Goal: Task Accomplishment & Management: Complete application form

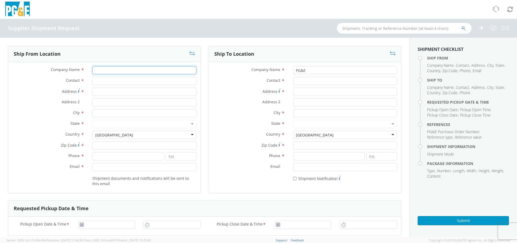
click at [97, 71] on input "Company Name *" at bounding box center [144, 70] width 104 height 8
type input "BROADMOOR LANDSCAPE SUPPLY"
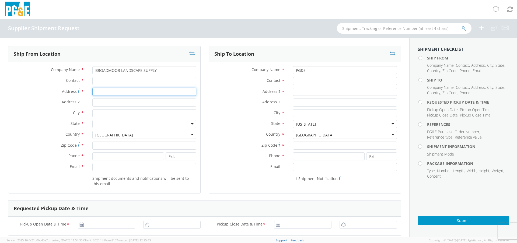
type input "1350 EL CAMINO REAL"
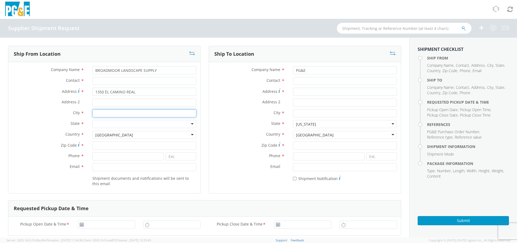
type input "[GEOGRAPHIC_DATA]"
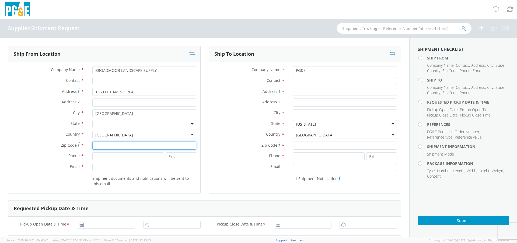
type input "94080"
type input "6507611515"
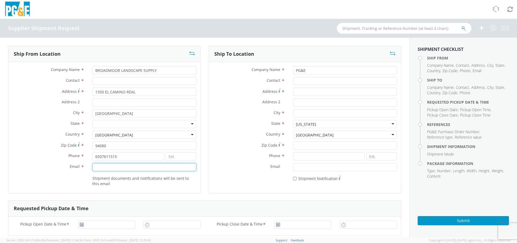
type input "[EMAIL_ADDRESS][DOMAIN_NAME]"
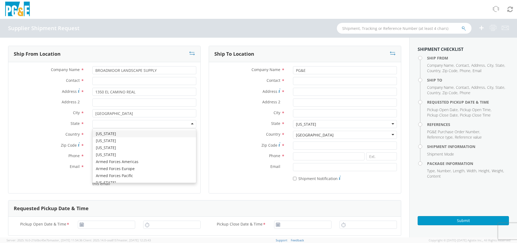
click at [101, 122] on div at bounding box center [144, 124] width 104 height 8
type input "CA"
click at [129, 133] on div "Company Name * BROADMOOR LANDSCAPE SUPPLY Contact * Address * 1350 EL CAMINO RE…" at bounding box center [104, 127] width 192 height 123
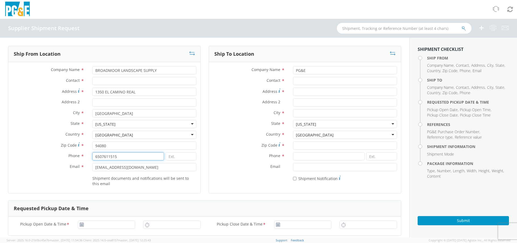
click at [101, 156] on input "6507611515" at bounding box center [128, 157] width 72 height 8
click at [109, 157] on input "650-7611515" at bounding box center [128, 157] width 72 height 8
type input "[PHONE_NUMBER]"
click at [304, 81] on input "Contact *" at bounding box center [345, 81] width 104 height 8
type input "FRESNO MATERIALS RECEIVING"
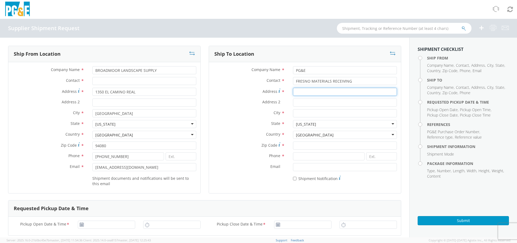
click at [299, 92] on input "Address *" at bounding box center [345, 92] width 104 height 8
type input "[STREET_ADDRESS]"
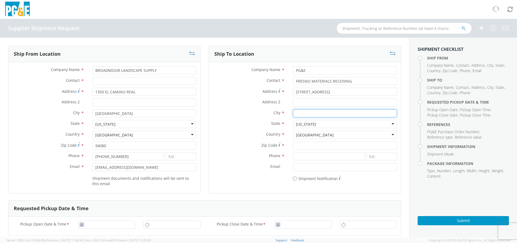
click at [300, 113] on input "City *" at bounding box center [345, 113] width 104 height 8
type input "[GEOGRAPHIC_DATA]"
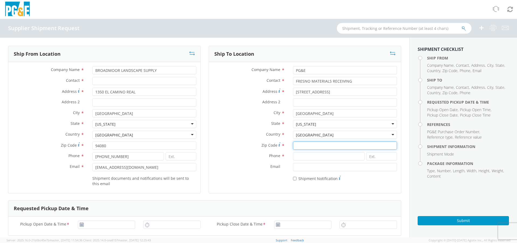
click at [304, 145] on input "Zip Code *" at bounding box center [345, 146] width 104 height 8
type input "93725"
click at [298, 155] on input at bounding box center [329, 157] width 72 height 8
type input "[PHONE_NUMBER]"
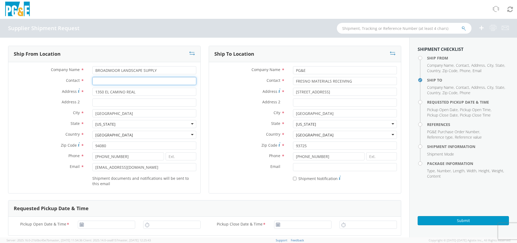
click at [103, 81] on input "Contact *" at bounding box center [144, 81] width 104 height 8
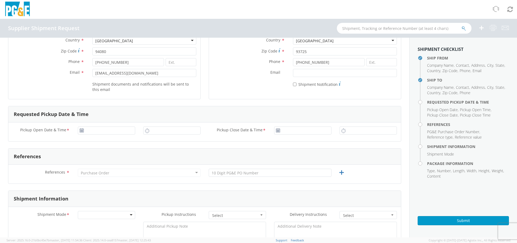
scroll to position [96, 0]
type input "[PERSON_NAME]"
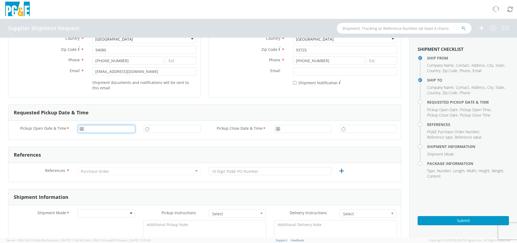
type input "[DATE]"
click at [108, 131] on input "[DATE]" at bounding box center [106, 129] width 57 height 8
type input "8:00 AM"
click at [166, 129] on input "8:00 AM" at bounding box center [171, 129] width 57 height 8
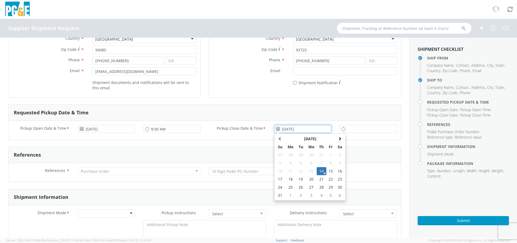
click at [298, 129] on input "[DATE]" at bounding box center [302, 129] width 57 height 8
click at [330, 170] on td "15" at bounding box center [331, 171] width 9 height 8
type input "[DATE]"
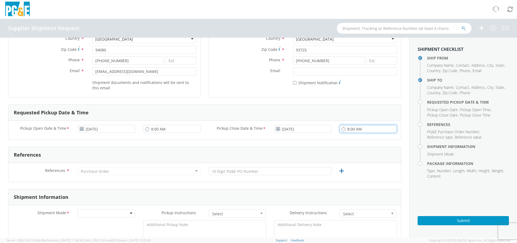
click at [356, 128] on input "8:00 AM" at bounding box center [368, 129] width 57 height 8
click at [368, 128] on input "8:00 AM" at bounding box center [368, 129] width 57 height 8
click at [313, 137] on div "Pickup Open Date & Time * [DATE] 8:00 AM Pickup Close Date & Time * [DATE] 8:00…" at bounding box center [204, 130] width 393 height 19
click at [343, 129] on use at bounding box center [344, 129] width 4 height 4
click at [347, 127] on input "8:00 AM" at bounding box center [368, 129] width 57 height 8
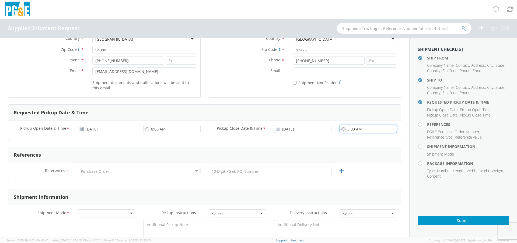
click at [359, 129] on input "3:00 AM" at bounding box center [368, 129] width 57 height 8
click at [353, 130] on input "3:00 PM" at bounding box center [368, 129] width 57 height 8
type input "3:30 PM"
click at [262, 171] on input "text" at bounding box center [270, 171] width 123 height 8
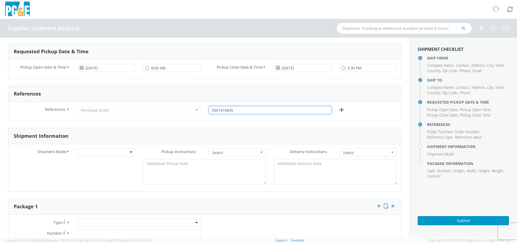
scroll to position [157, 0]
type input "3501416845"
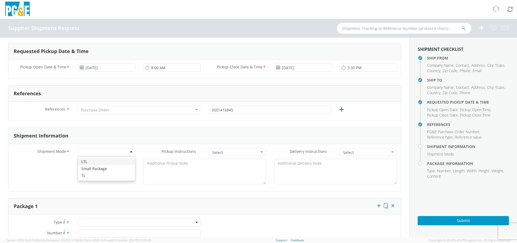
click at [131, 152] on div at bounding box center [106, 152] width 57 height 8
click at [88, 163] on div "Shipment Mode * LTL LTL LTL Small Package TL Pickup Instructions * Select Drive…" at bounding box center [204, 167] width 393 height 47
click at [262, 151] on button "Select" at bounding box center [237, 152] width 57 height 8
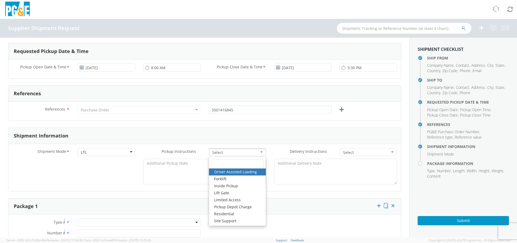
click at [262, 151] on button "Select" at bounding box center [237, 152] width 57 height 8
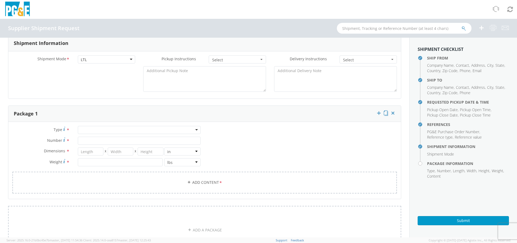
scroll to position [255, 0]
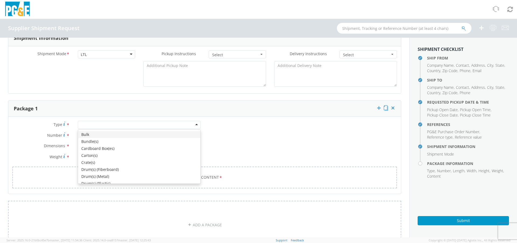
click at [197, 124] on div at bounding box center [139, 125] width 123 height 8
click at [148, 159] on div "Type * Bulk Bundle(s) Cardboard Box(es) Carton(s) Crate(s) Drum(s) (Fiberboard)…" at bounding box center [106, 144] width 196 height 46
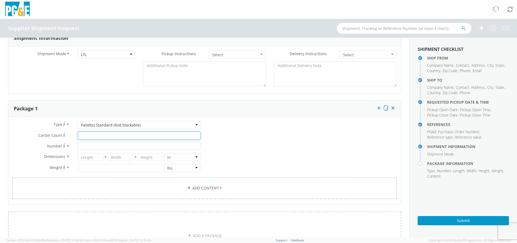
click at [85, 136] on input "Carton Count *" at bounding box center [139, 136] width 123 height 8
type input "1"
click at [89, 148] on input "Number *" at bounding box center [139, 147] width 123 height 8
type input "1"
click at [95, 158] on input "number" at bounding box center [91, 157] width 26 height 8
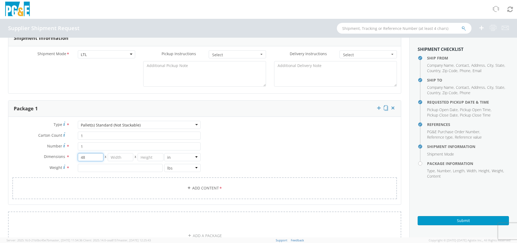
type input "48"
click at [122, 155] on input "number" at bounding box center [121, 157] width 26 height 8
type input "40"
click at [159, 158] on input "number" at bounding box center [151, 157] width 26 height 8
type input "42"
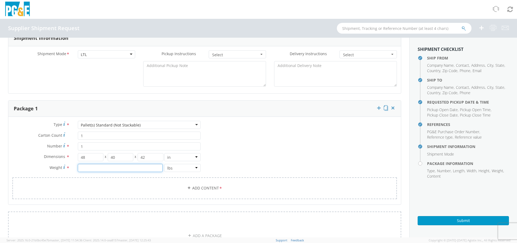
click at [110, 169] on input "number" at bounding box center [120, 168] width 85 height 8
type input "2284"
click at [153, 189] on link "Add Content *" at bounding box center [204, 189] width 385 height 22
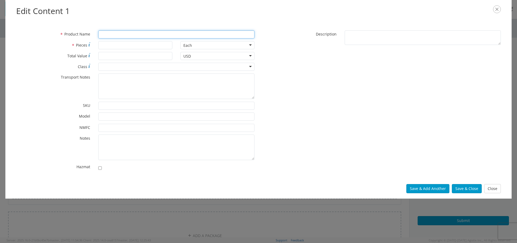
click at [112, 33] on input "* Product Name" at bounding box center [176, 34] width 156 height 8
type input "RED COMMON BRICK"
click at [117, 46] on input "* Pieces" at bounding box center [135, 45] width 74 height 8
type input "400"
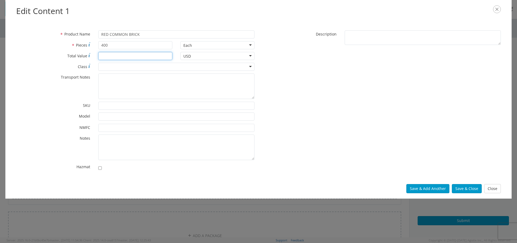
click at [119, 56] on input "* Total Value" at bounding box center [135, 56] width 74 height 8
type input "819.20"
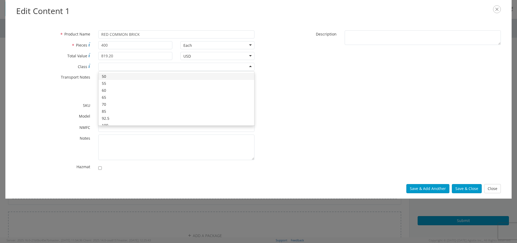
click at [249, 66] on div at bounding box center [176, 67] width 156 height 8
click at [114, 77] on div "* Product Name RED COMMON BRICK * Pieces 400 Each Each Bag Blister Pack Bottle …" at bounding box center [135, 101] width 247 height 143
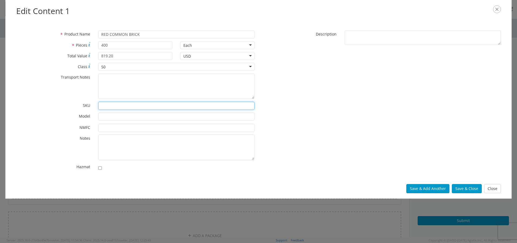
click at [105, 106] on input "* SKU" at bounding box center [176, 106] width 156 height 8
type input "BRICKMRCF"
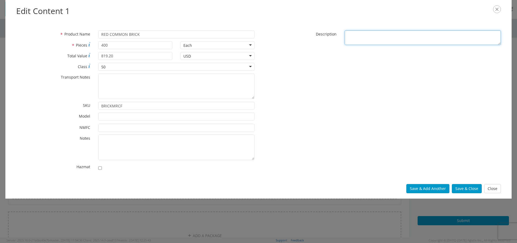
click at [349, 34] on textarea "* Description" at bounding box center [423, 37] width 156 height 15
type textarea "4"
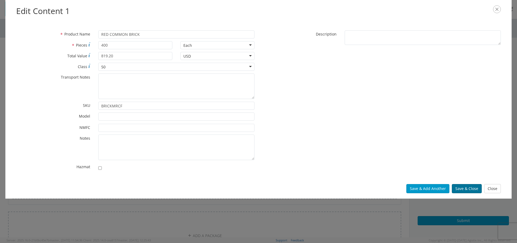
click at [467, 190] on button "Save & Close" at bounding box center [467, 188] width 30 height 9
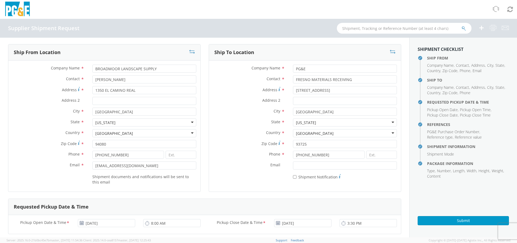
scroll to position [0, 0]
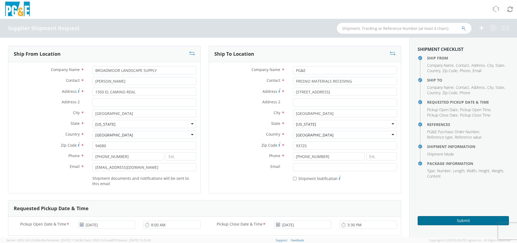
click at [466, 219] on button "Submit" at bounding box center [463, 220] width 91 height 9
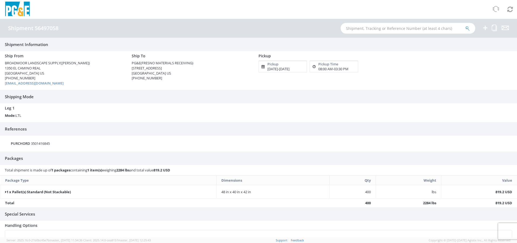
scroll to position [29, 0]
